Goal: Task Accomplishment & Management: Complete application form

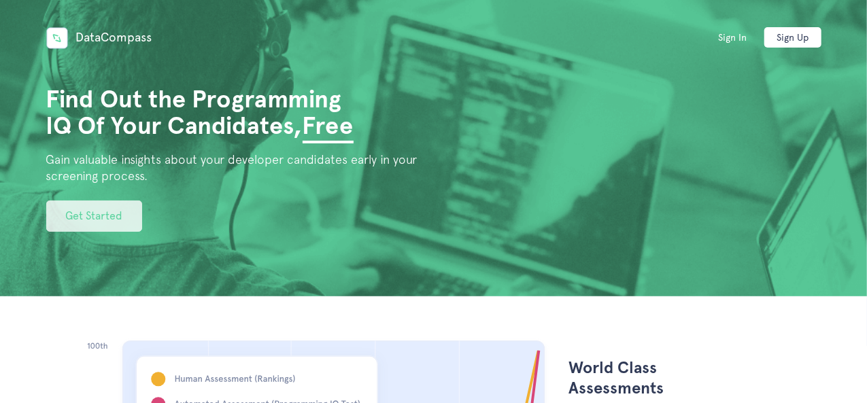
click at [135, 220] on link "Get Started" at bounding box center [94, 216] width 96 height 31
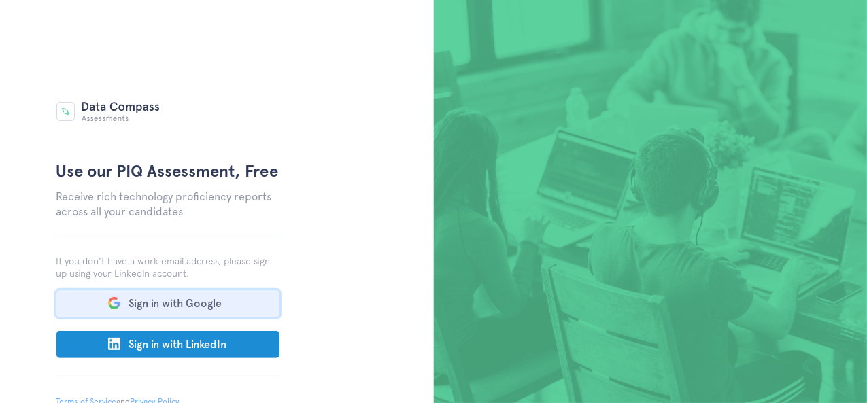
drag, startPoint x: 213, startPoint y: 304, endPoint x: 234, endPoint y: 300, distance: 20.7
click at [214, 304] on button "Sign in with Google" at bounding box center [167, 303] width 223 height 27
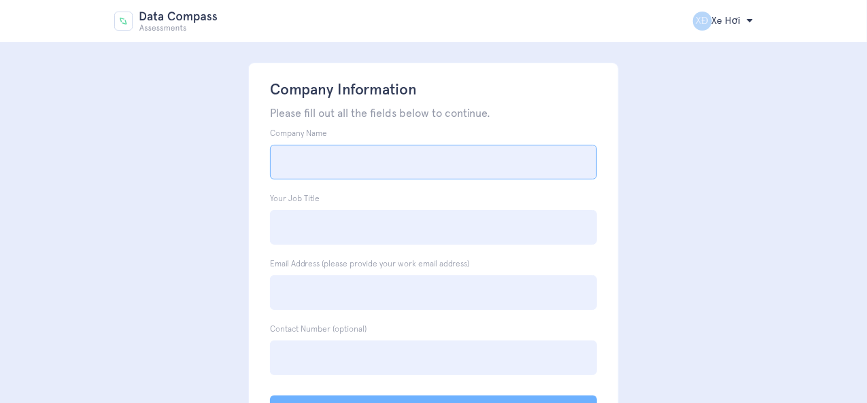
scroll to position [67, 0]
